Goal: Information Seeking & Learning: Learn about a topic

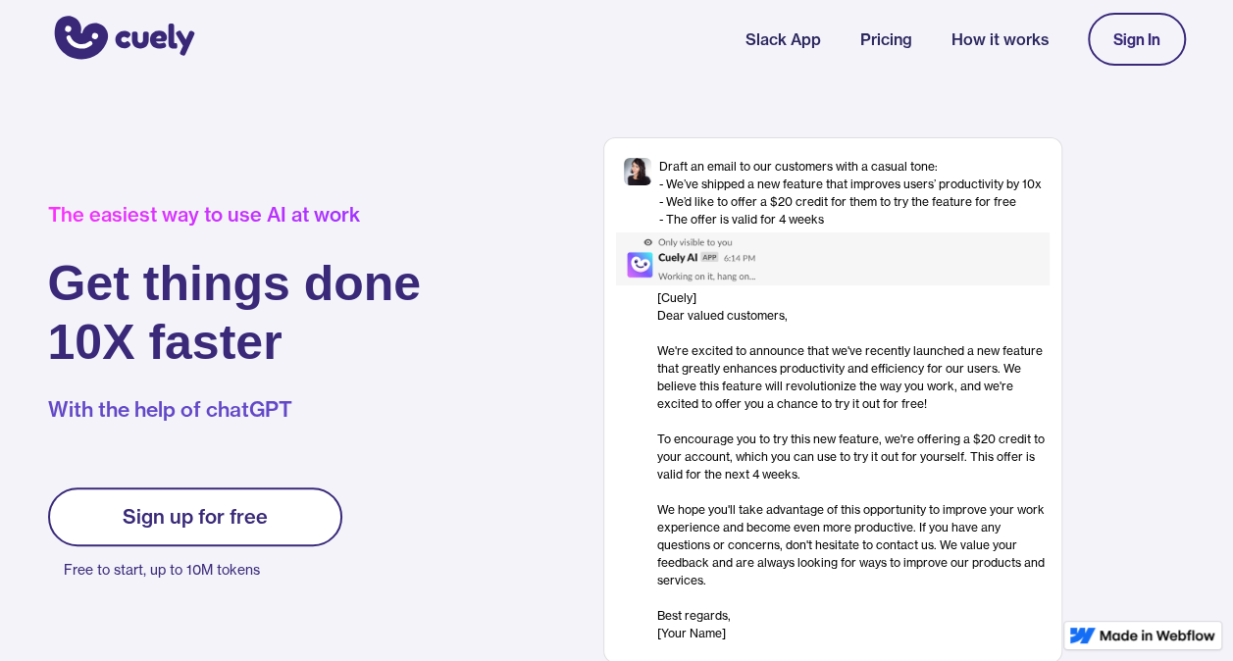
click at [879, 44] on link "Pricing" at bounding box center [886, 39] width 52 height 24
click at [887, 35] on link "Pricing" at bounding box center [886, 39] width 52 height 24
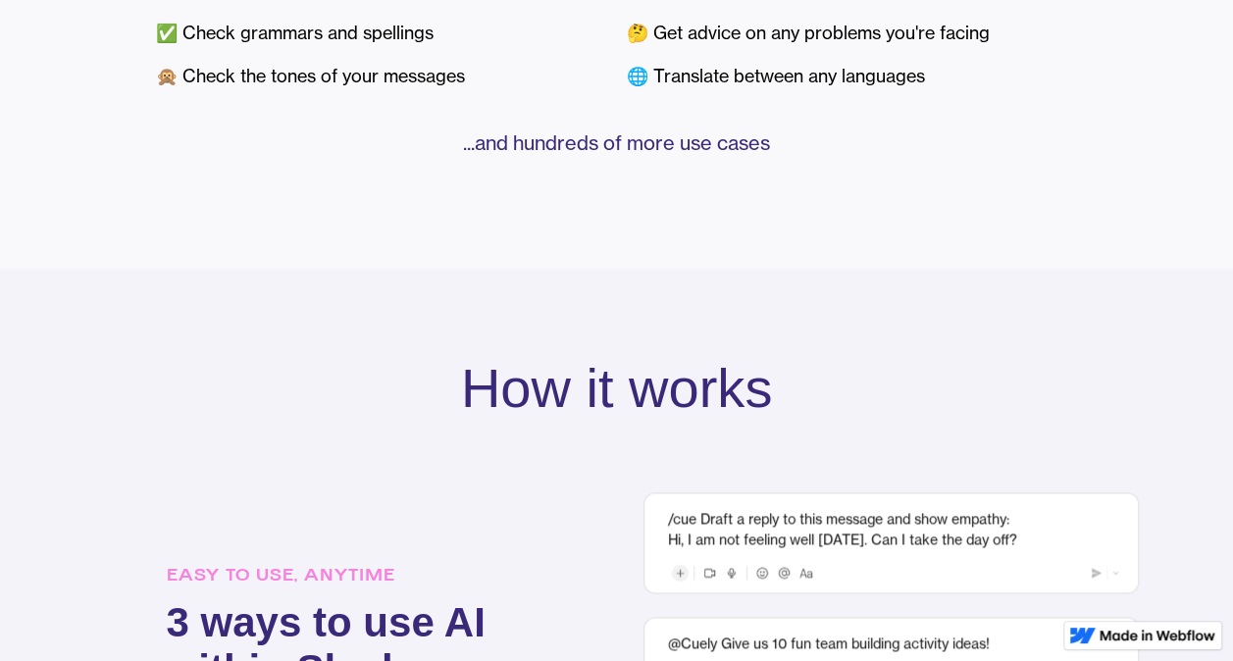
scroll to position [940, 0]
